Goal: Information Seeking & Learning: Learn about a topic

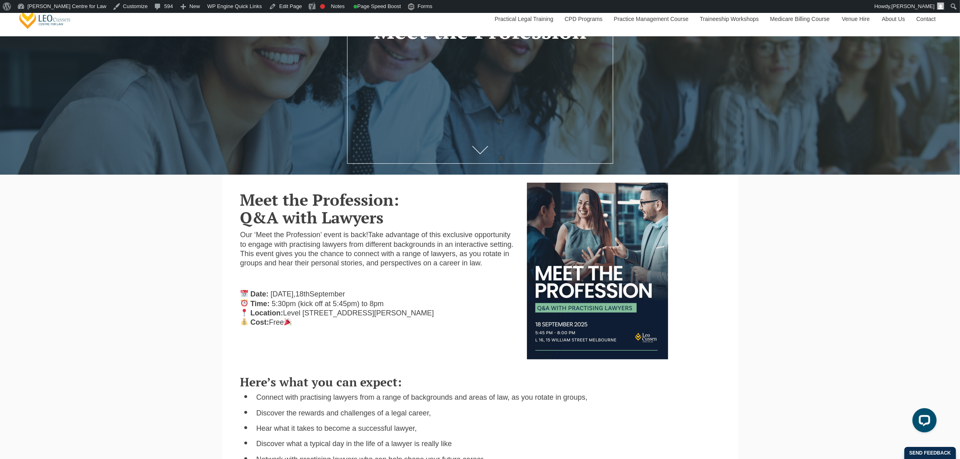
scroll to position [252, 0]
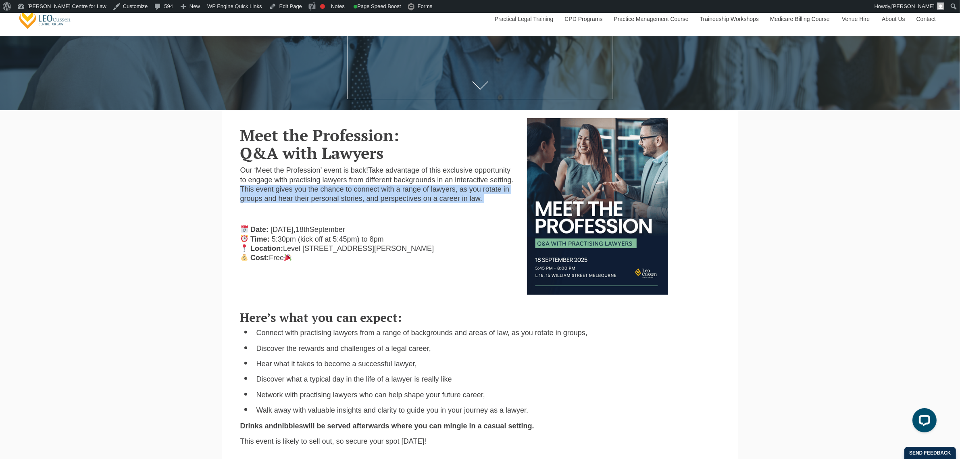
drag, startPoint x: 238, startPoint y: 188, endPoint x: 494, endPoint y: 200, distance: 256.3
click at [494, 200] on div "Meet the Profession: Q&A with Lawyers Our ‘Meet the Profession’ event is back! …" at bounding box center [377, 193] width 287 height 151
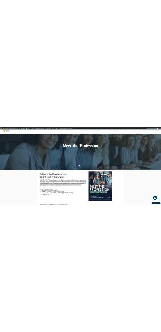
scroll to position [151, 0]
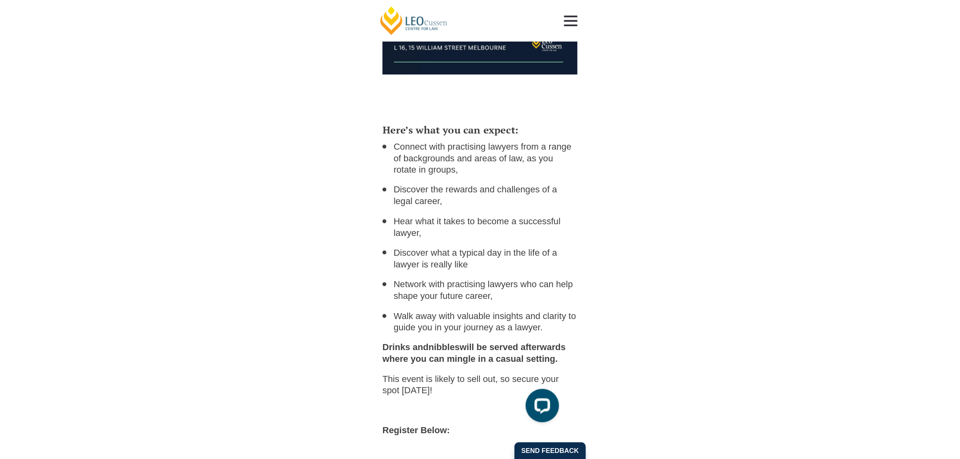
scroll to position [524, 0]
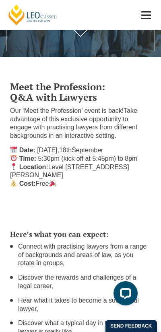
scroll to position [161, 0]
